Goal: Transaction & Acquisition: Purchase product/service

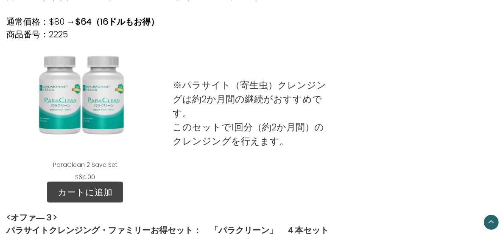
scroll to position [509, 0]
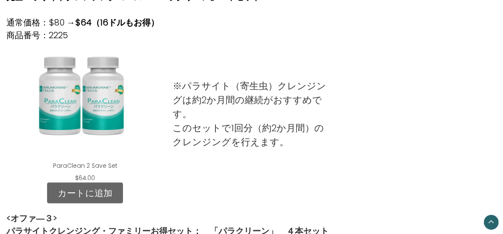
click at [115, 196] on link "カートに追加" at bounding box center [85, 192] width 76 height 21
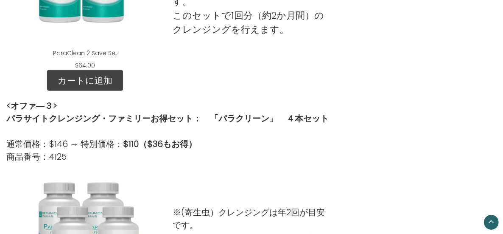
scroll to position [551, 0]
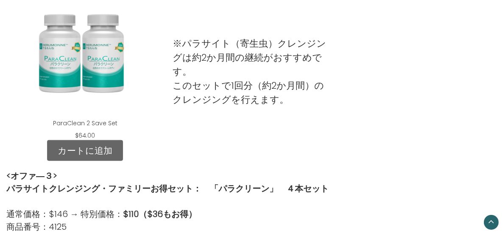
click at [120, 161] on link "カートに追加" at bounding box center [85, 150] width 76 height 21
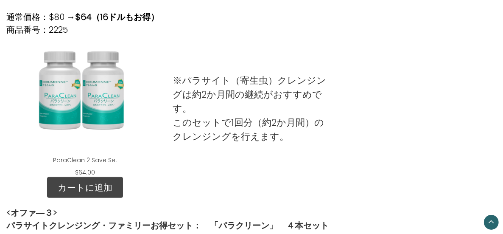
scroll to position [509, 0]
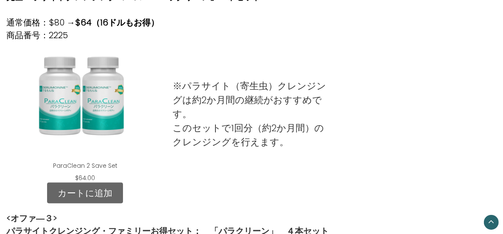
click at [119, 204] on link "カートに追加" at bounding box center [85, 192] width 76 height 21
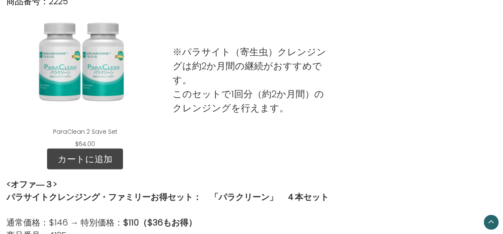
scroll to position [594, 0]
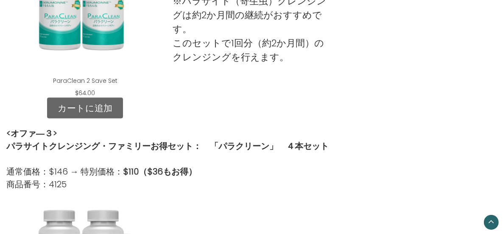
click at [123, 119] on link "カートに追加" at bounding box center [85, 108] width 76 height 21
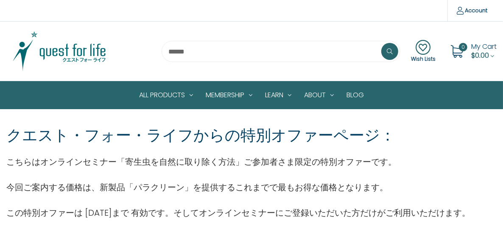
click at [481, 48] on span "My Cart" at bounding box center [483, 47] width 25 height 10
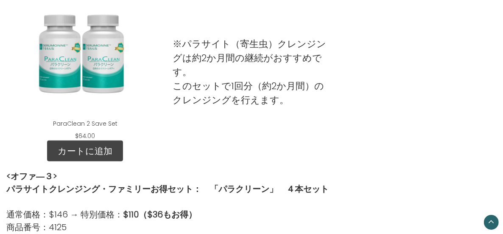
scroll to position [551, 0]
click at [248, 92] on p "※パラサイト（寄生虫）クレンジングは約2か月間の継続がおすすめです。 このセットで1回分（約2か月間）のクレンジングを行えます。" at bounding box center [251, 71] width 157 height 70
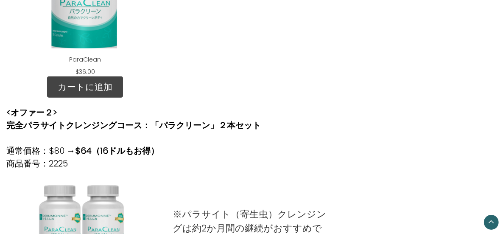
scroll to position [382, 0]
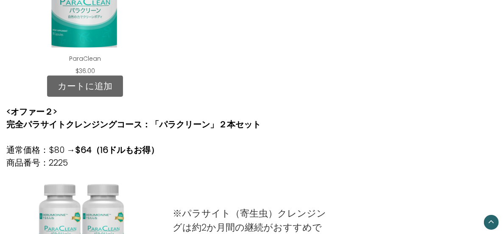
click at [123, 96] on link "カートに追加" at bounding box center [85, 86] width 76 height 21
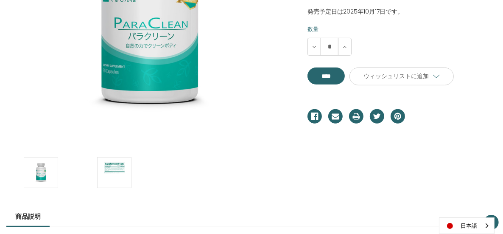
scroll to position [212, 0]
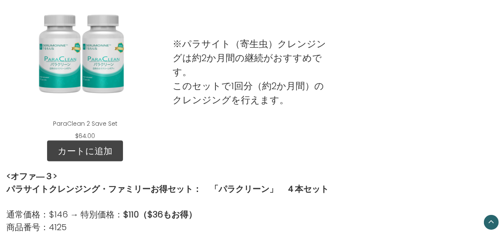
scroll to position [551, 0]
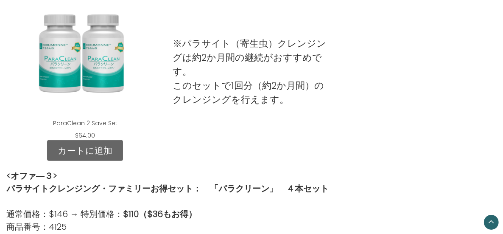
click at [98, 154] on link "カートに追加" at bounding box center [85, 150] width 76 height 21
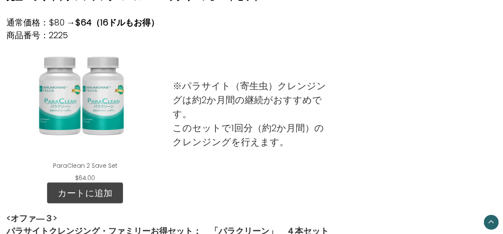
scroll to position [594, 0]
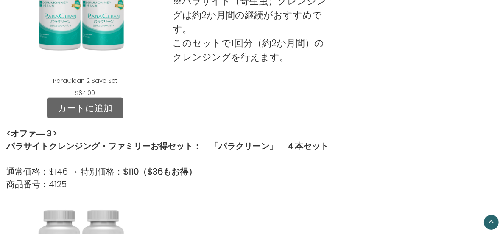
click at [123, 117] on link "カートに追加" at bounding box center [85, 108] width 76 height 21
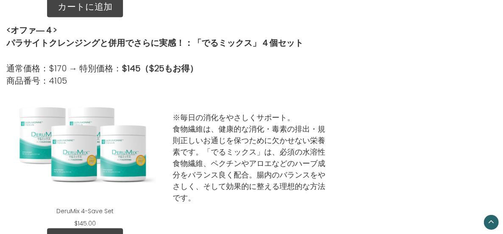
scroll to position [1103, 0]
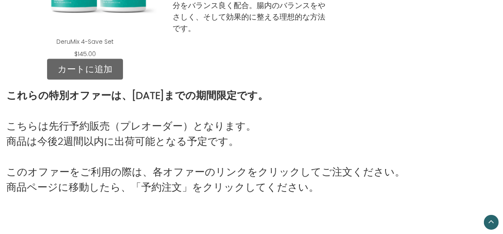
click at [123, 80] on link "カートに追加" at bounding box center [85, 69] width 76 height 21
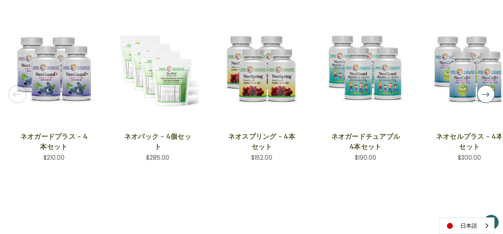
scroll to position [721, 0]
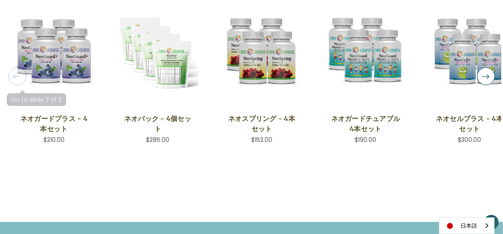
click at [26, 70] on button "Previous" at bounding box center [17, 76] width 18 height 18
click at [26, 73] on button "Previous" at bounding box center [17, 76] width 18 height 18
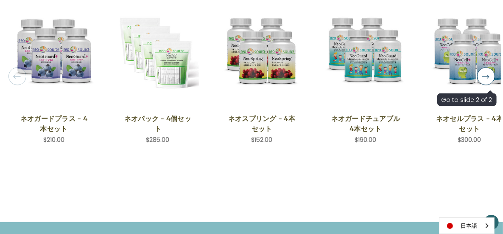
click at [26, 73] on button "Previous" at bounding box center [17, 76] width 18 height 18
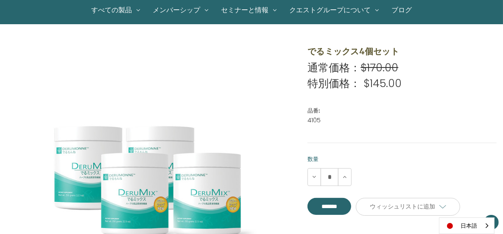
scroll to position [0, 0]
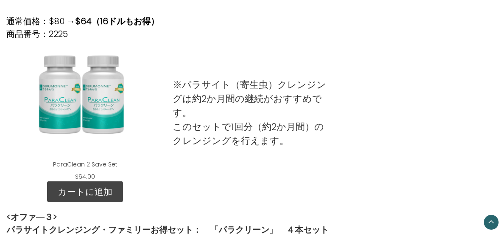
scroll to position [509, 0]
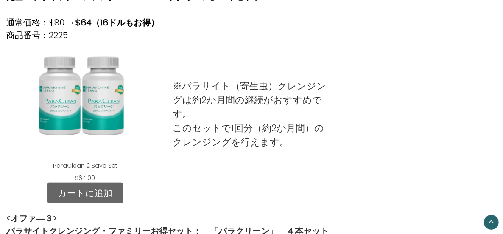
click at [123, 201] on link "カートに追加" at bounding box center [85, 192] width 76 height 21
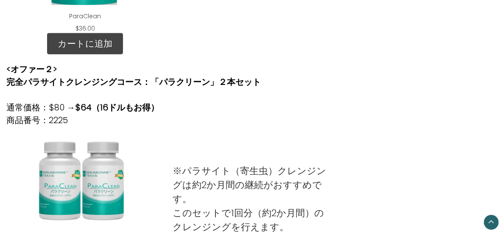
scroll to position [594, 0]
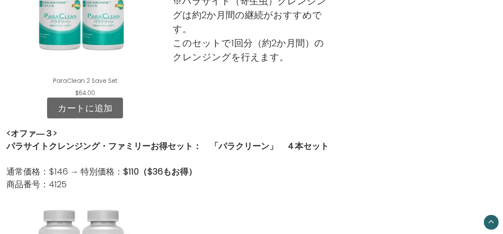
click at [123, 116] on link "カートに追加" at bounding box center [85, 108] width 76 height 21
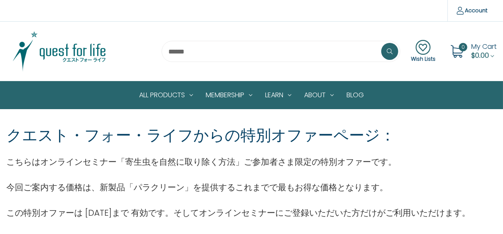
click at [425, 47] on icon at bounding box center [423, 47] width 25 height 15
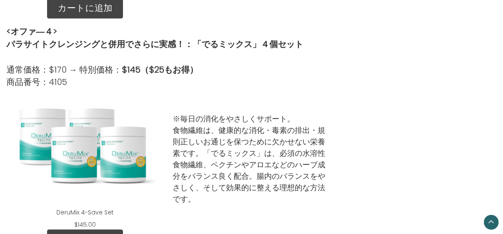
scroll to position [1018, 0]
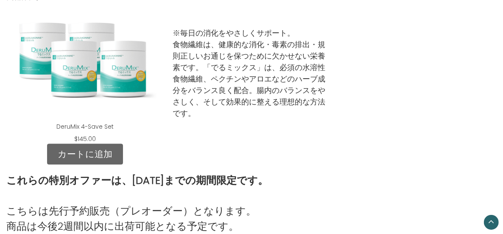
click at [123, 161] on link "カートに追加" at bounding box center [85, 153] width 76 height 21
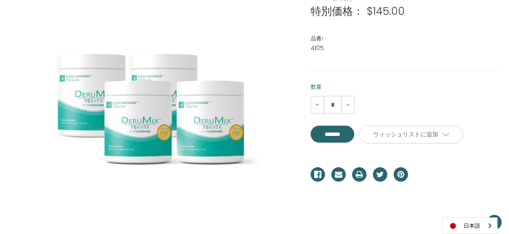
scroll to position [212, 0]
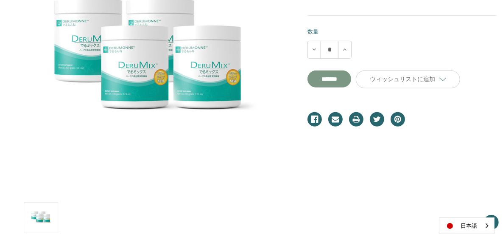
click at [329, 81] on input "*******" at bounding box center [330, 78] width 44 height 17
type input "*******"
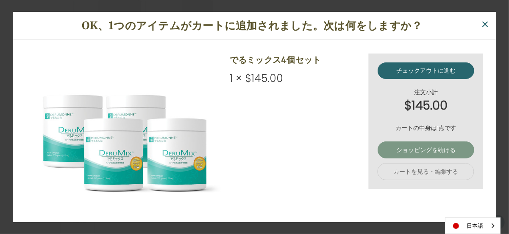
click at [414, 143] on link "ショッピングを続ける" at bounding box center [426, 150] width 96 height 17
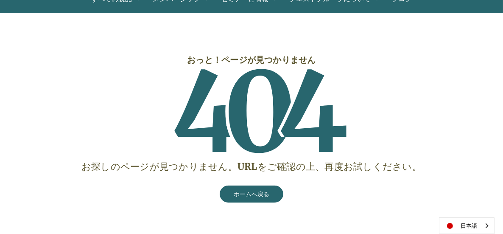
scroll to position [127, 0]
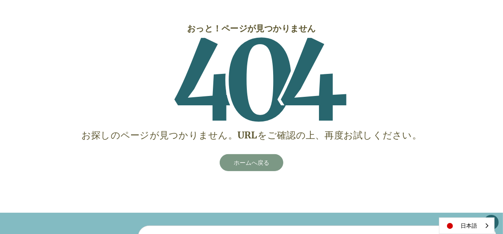
click at [257, 169] on link "ホームへ戻る" at bounding box center [252, 162] width 64 height 17
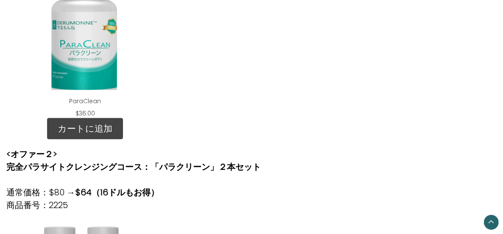
scroll to position [551, 0]
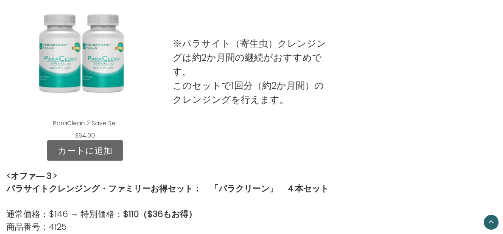
click at [123, 161] on link "カートに追加" at bounding box center [85, 150] width 76 height 21
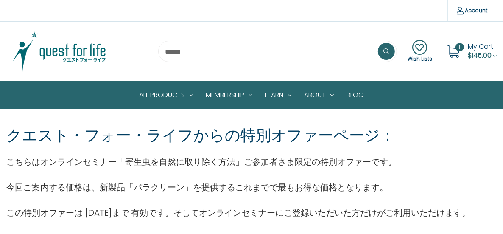
click at [465, 45] on div "1 My Cart $145.00" at bounding box center [470, 51] width 54 height 21
click at [461, 45] on span "1" at bounding box center [460, 47] width 8 height 8
click at [492, 54] on link "My Cart $145.00" at bounding box center [482, 51] width 29 height 19
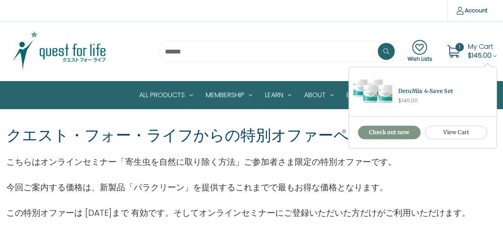
click at [402, 134] on link "Check out now" at bounding box center [389, 133] width 63 height 14
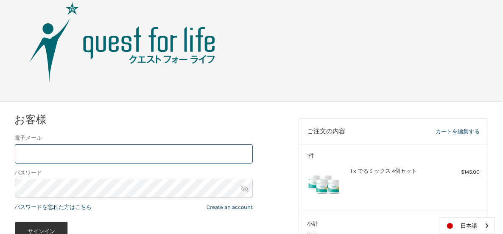
scroll to position [11, 0]
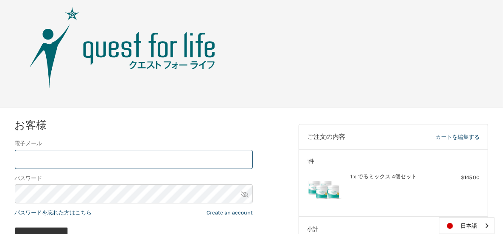
click at [83, 157] on input "電子メール" at bounding box center [134, 159] width 238 height 19
type input "**********"
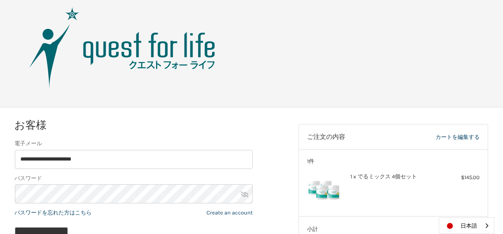
click at [245, 190] on link at bounding box center [245, 194] width 8 height 8
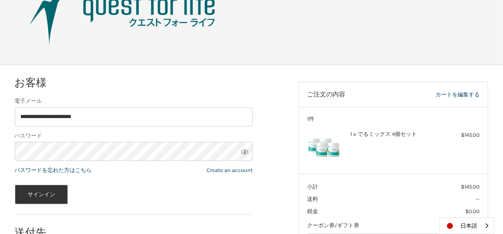
scroll to position [138, 0]
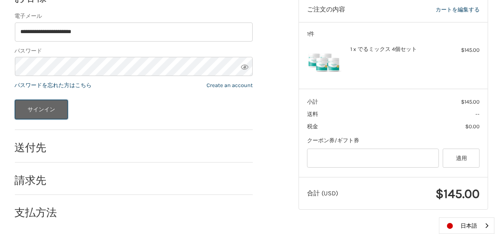
click at [49, 101] on button "サインイン" at bounding box center [41, 110] width 53 height 20
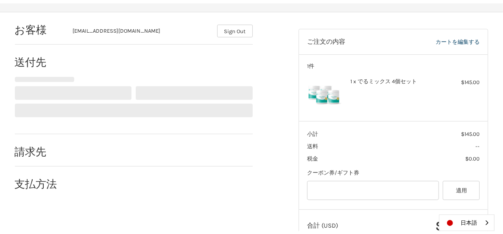
scroll to position [104, 0]
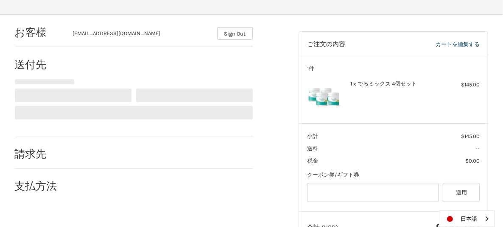
select select "**"
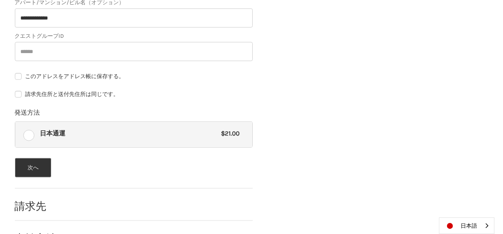
scroll to position [452, 0]
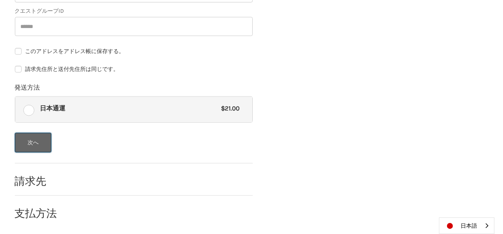
click at [32, 140] on button "次へ" at bounding box center [33, 143] width 37 height 20
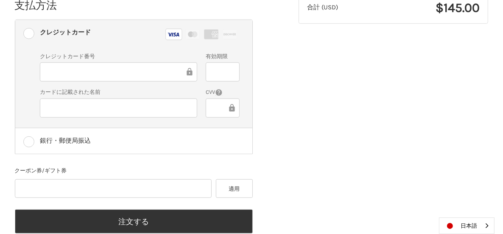
scroll to position [325, 0]
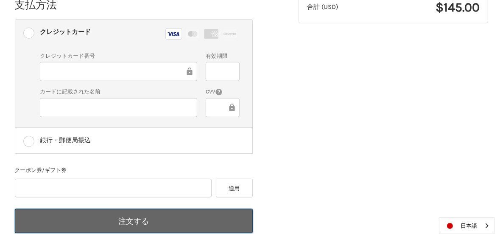
click at [146, 209] on button "注文する" at bounding box center [134, 221] width 238 height 24
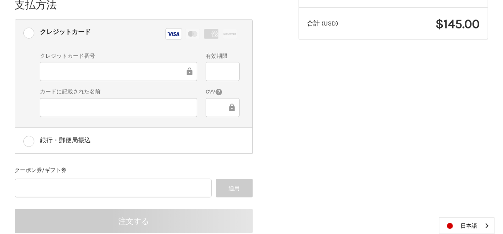
scroll to position [120, 0]
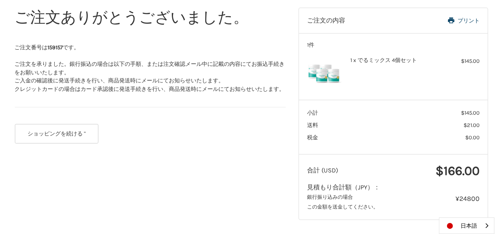
scroll to position [129, 0]
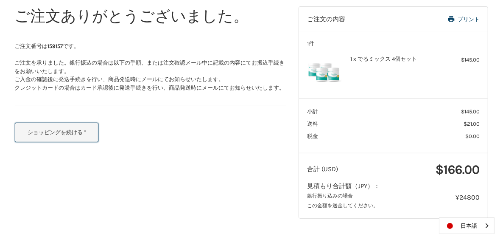
click at [70, 126] on button "ショッピングを続ける "" at bounding box center [57, 133] width 84 height 20
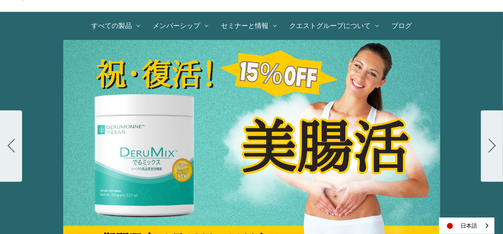
scroll to position [127, 0]
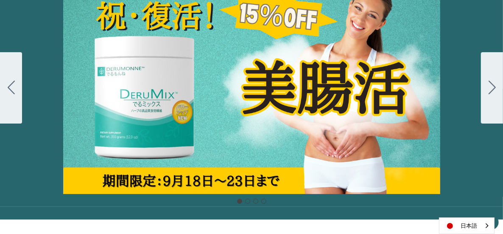
click at [317, 120] on div "Carousel Title Add a description for your carousel slide. You can use this to p…" at bounding box center [251, 88] width 503 height 212
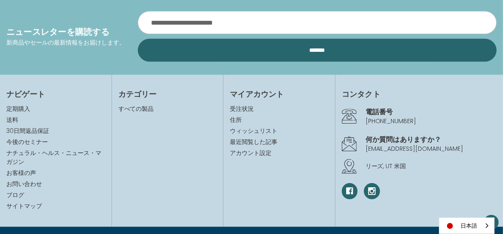
scroll to position [1599, 0]
